Goal: Task Accomplishment & Management: Manage account settings

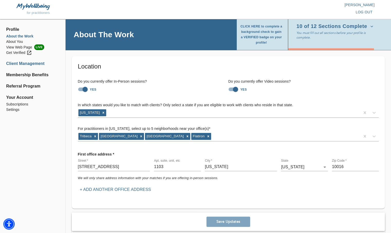
click at [34, 65] on li "Client Management" at bounding box center [32, 64] width 53 height 6
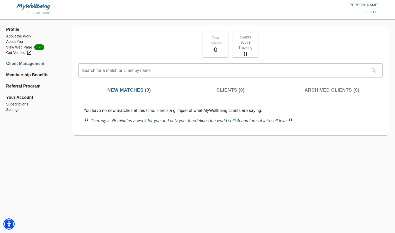
click at [230, 90] on span "Clients (0)" at bounding box center [230, 90] width 95 height 7
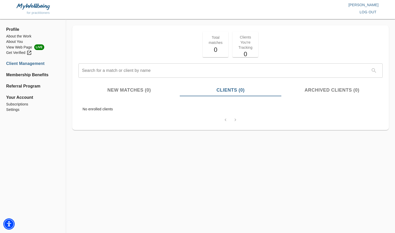
click at [330, 92] on span "Archived Clients (0)" at bounding box center [331, 90] width 95 height 7
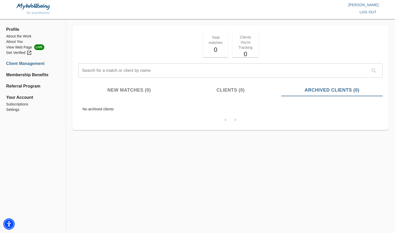
drag, startPoint x: 5, startPoint y: 137, endPoint x: 7, endPoint y: 134, distance: 3.1
click at [5, 137] on div "Profile About the Work About You View Web Page LIVE Get Verified Client Managem…" at bounding box center [33, 128] width 66 height 210
click at [264, 18] on div "for practitioners Jingyi Liao log out" at bounding box center [197, 9] width 395 height 19
